Goal: Task Accomplishment & Management: Manage account settings

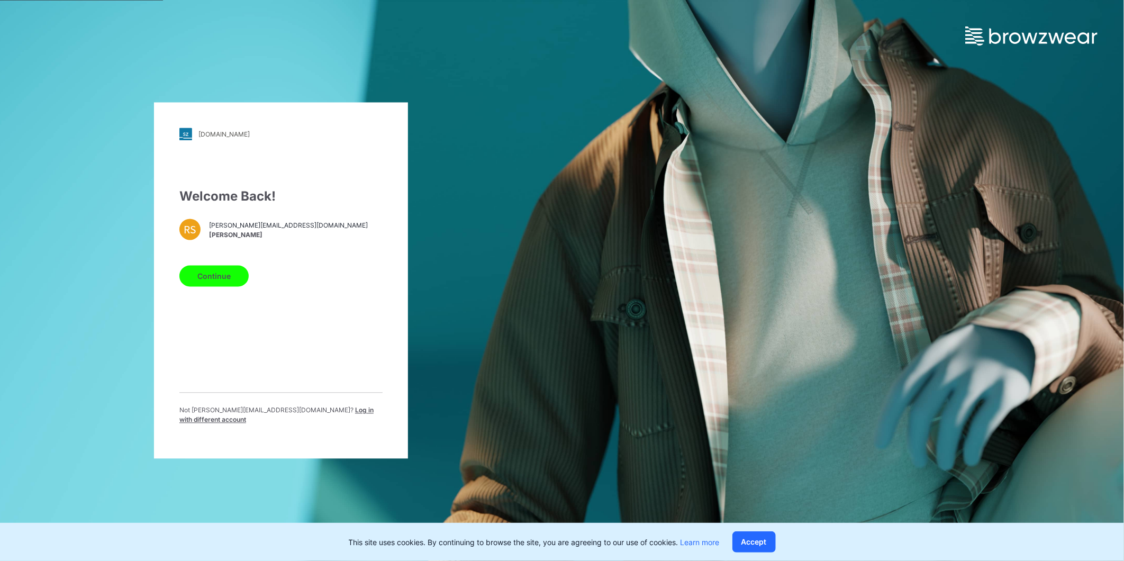
click at [209, 282] on button "Continue" at bounding box center [213, 276] width 69 height 21
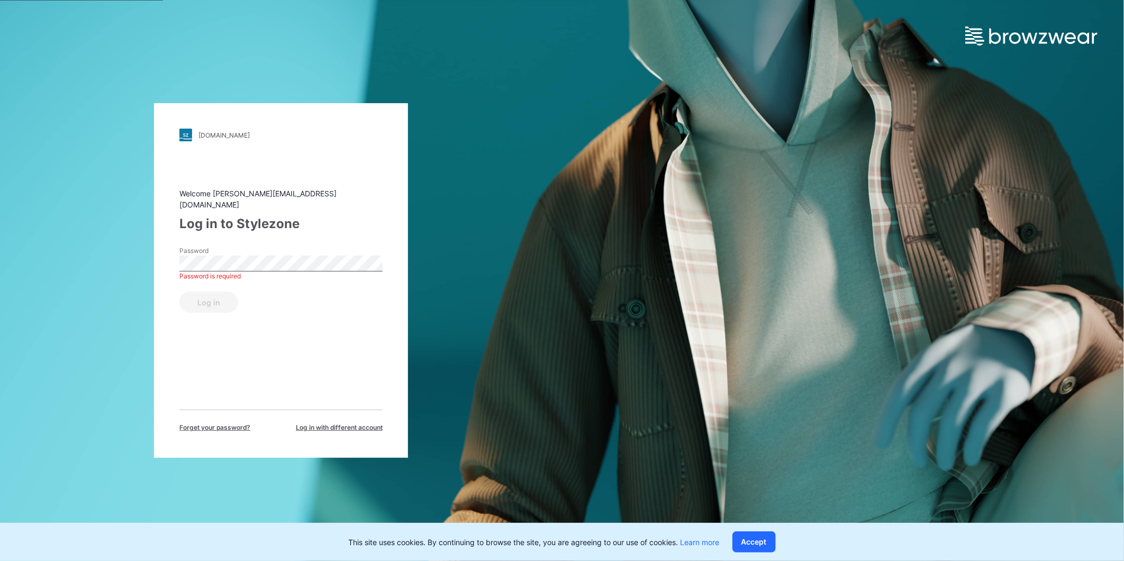
drag, startPoint x: 329, startPoint y: 422, endPoint x: 328, endPoint y: 416, distance: 5.8
click at [329, 423] on span "Log in with different account" at bounding box center [339, 428] width 87 height 10
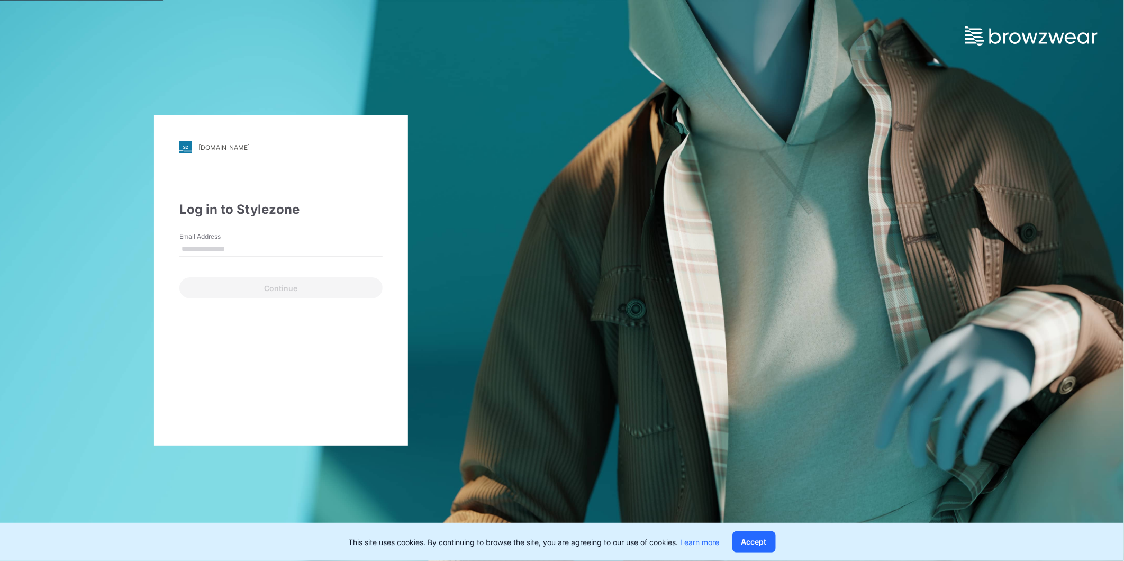
click at [204, 247] on input "Email Address" at bounding box center [280, 249] width 203 height 16
type input "**********"
click at [202, 287] on button "Continue" at bounding box center [280, 287] width 203 height 21
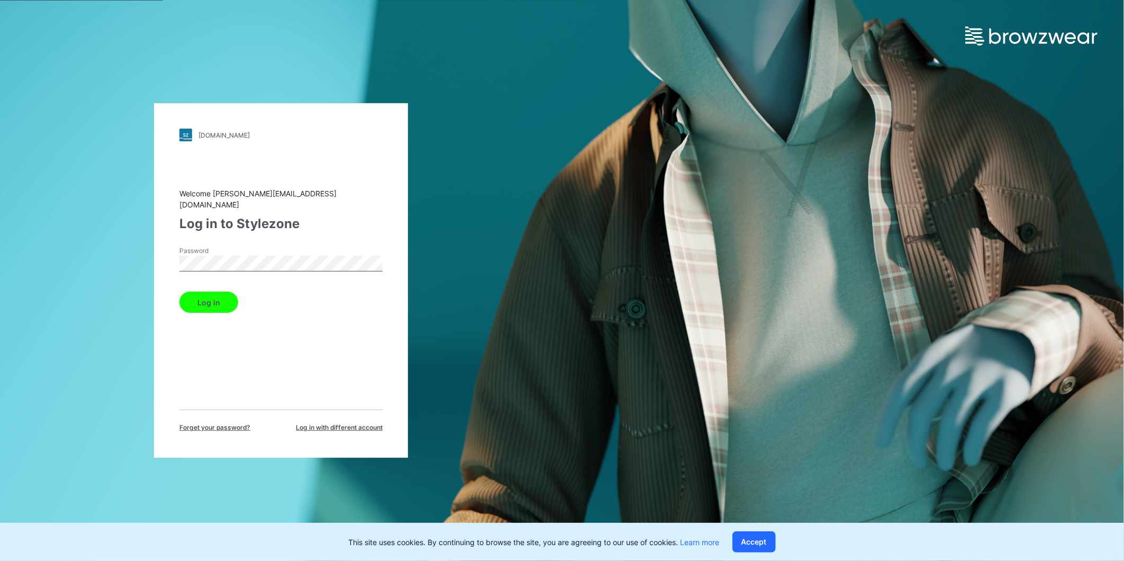
click at [197, 300] on button "Log in" at bounding box center [208, 301] width 59 height 21
